Goal: Find specific page/section: Find specific page/section

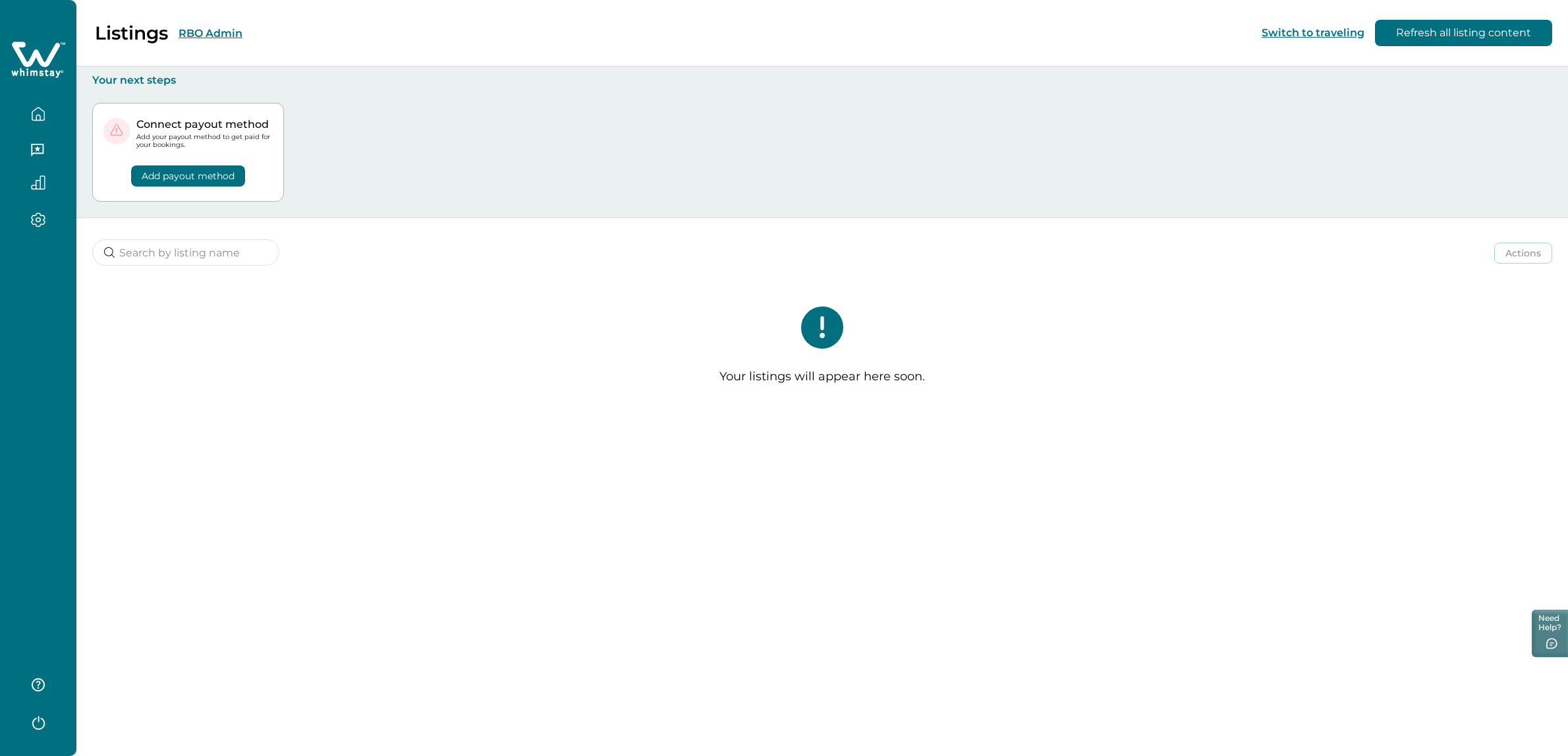
click at [228, 38] on button "RBO Admin" at bounding box center [211, 33] width 64 height 12
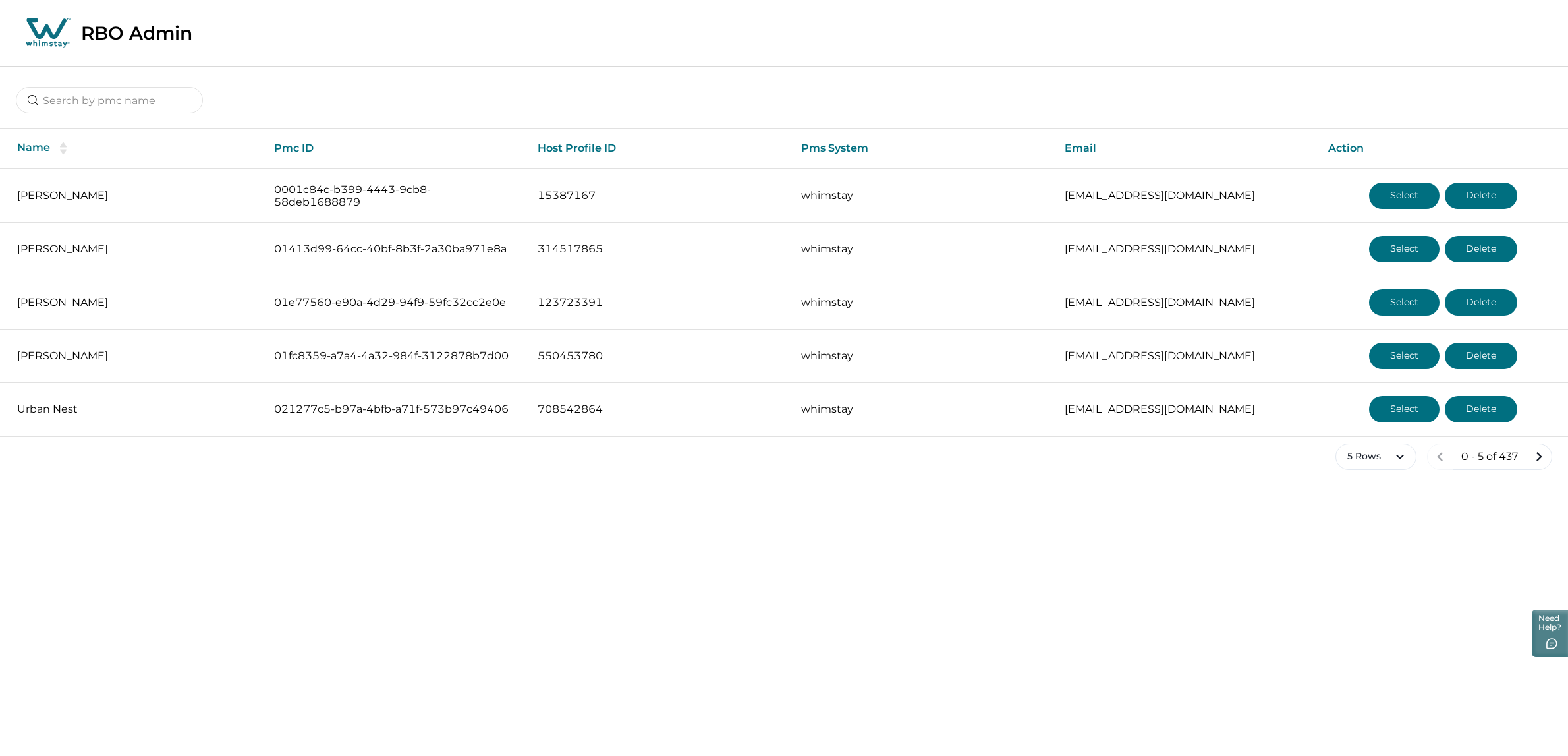
click at [59, 120] on div "Name Pmc ID Host Profile ID Pms System Email Action [PERSON_NAME] 0001c84c-b399…" at bounding box center [784, 278] width 1568 height 425
click at [76, 107] on input at bounding box center [110, 100] width 187 height 26
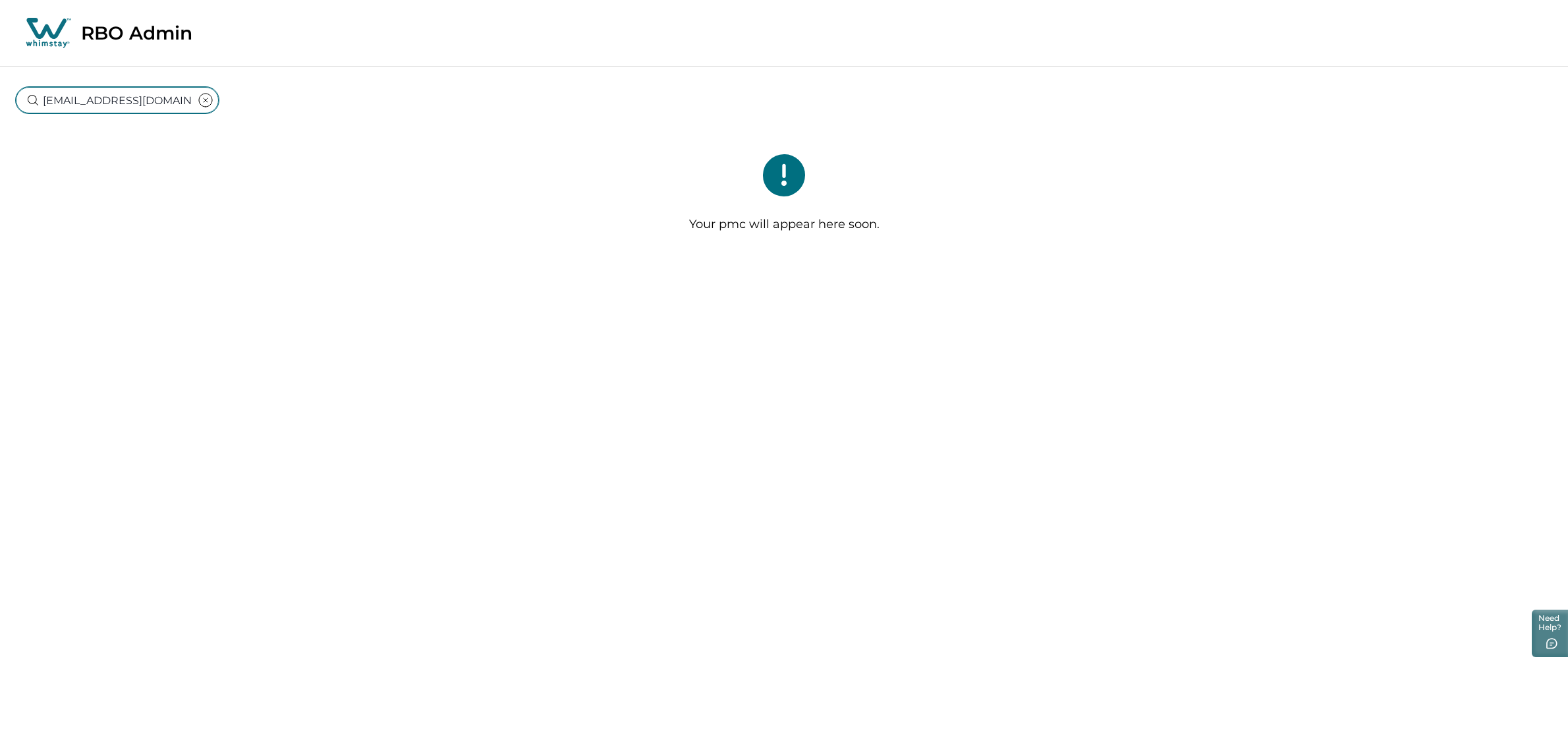
type input "[EMAIL_ADDRESS][DOMAIN_NAME]"
